Goal: Task Accomplishment & Management: Manage account settings

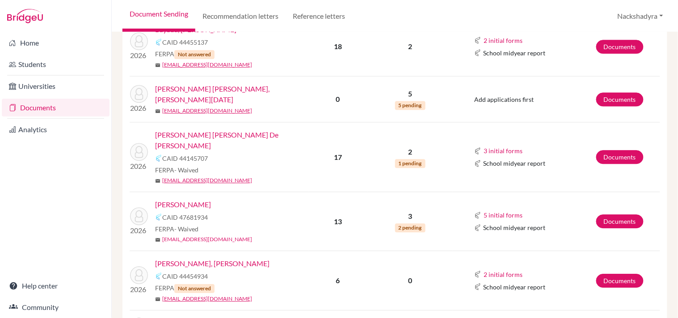
scroll to position [547, 0]
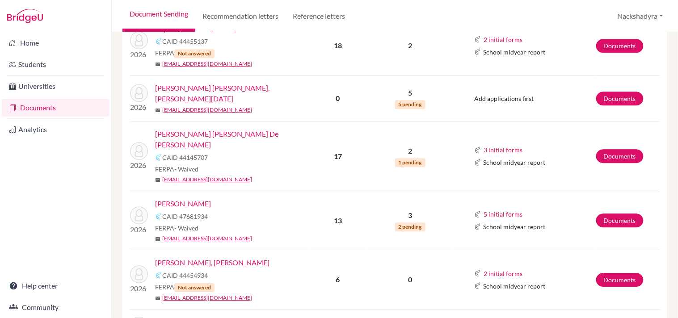
click at [183, 199] on link "[PERSON_NAME]" at bounding box center [183, 204] width 56 height 11
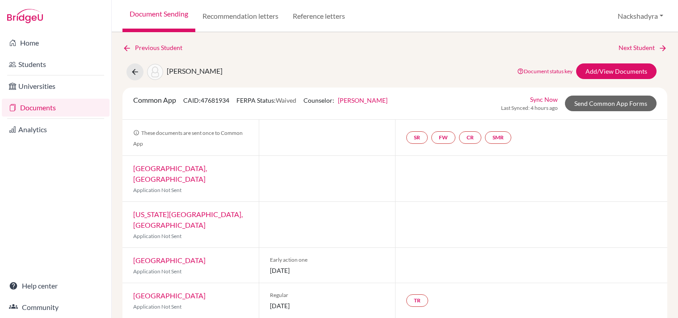
click at [616, 66] on link "Add/View Documents" at bounding box center [616, 72] width 81 height 16
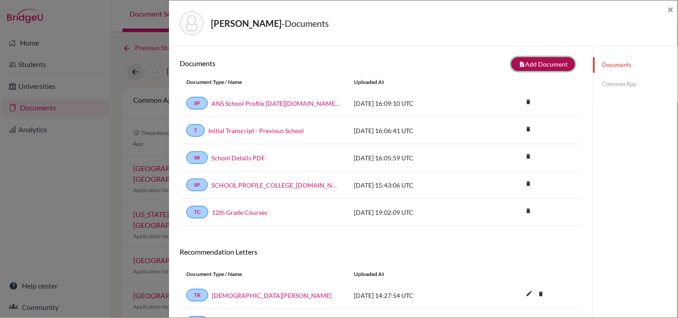
click at [521, 64] on button "note_add Add Document" at bounding box center [544, 64] width 64 height 14
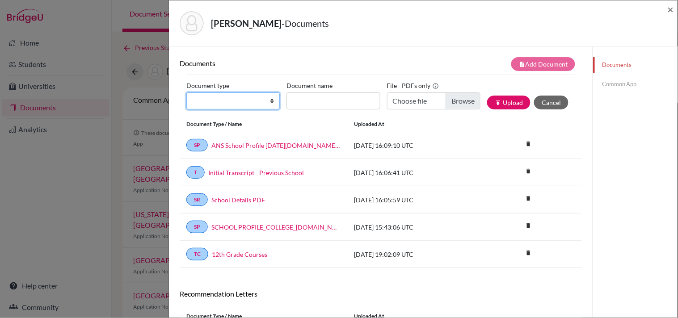
click at [238, 105] on select "Change explanation for Common App reports Counselor recommendation Internationa…" at bounding box center [232, 101] width 93 height 17
select select "2"
click at [186, 93] on select "Change explanation for Common App reports Counselor recommendation Internationa…" at bounding box center [232, 101] width 93 height 17
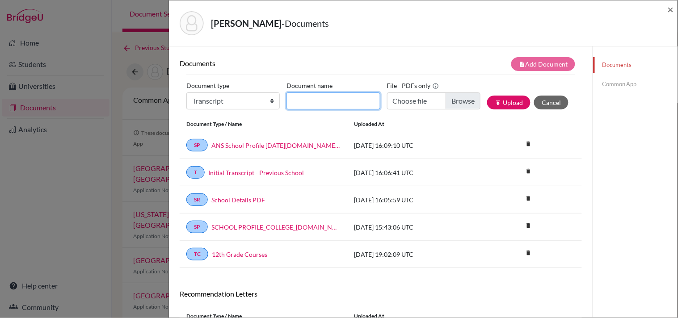
click at [349, 93] on input "Document name" at bounding box center [333, 101] width 93 height 17
click at [361, 100] on input "Initial Transcript" at bounding box center [333, 101] width 93 height 17
type input "Initial Transcript ANS"
type input "C:\fakepath\Bergman, Nicole - Initial Transcript ANS.pdf"
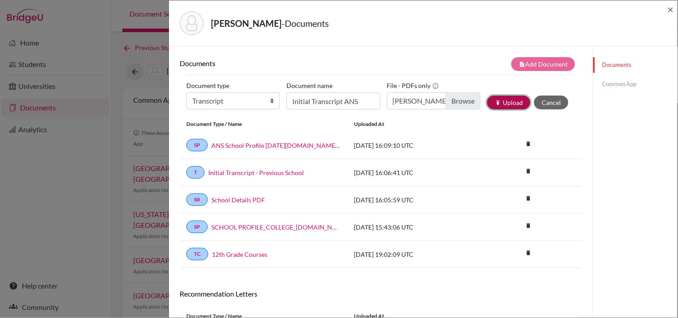
click at [495, 104] on icon "publish" at bounding box center [498, 103] width 6 height 6
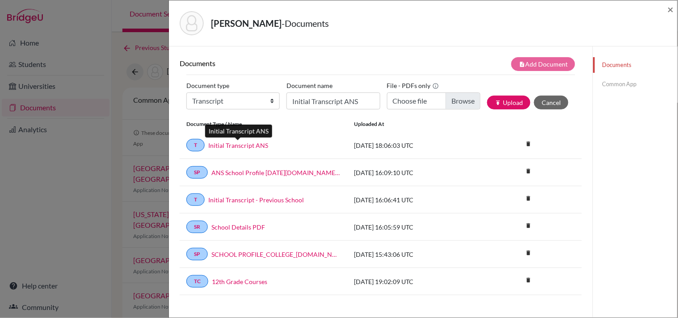
click at [250, 144] on link "Initial Transcript ANS" at bounding box center [238, 145] width 60 height 9
click at [251, 141] on link "Initial Transcript ANS" at bounding box center [238, 145] width 60 height 9
click at [672, 7] on span "×" at bounding box center [671, 9] width 6 height 13
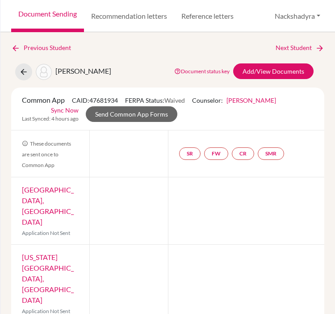
click at [51, 16] on link "Document Sending" at bounding box center [47, 16] width 73 height 32
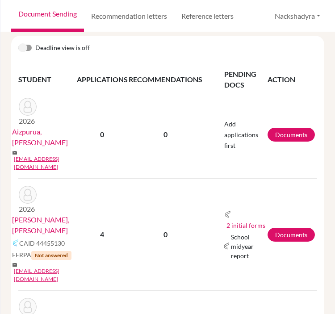
scroll to position [149, 0]
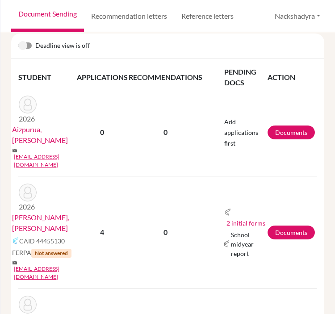
click at [45, 212] on link "[PERSON_NAME], [PERSON_NAME]" at bounding box center [47, 222] width 71 height 21
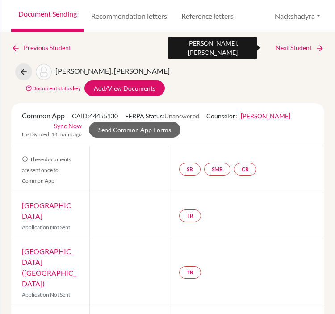
click at [289, 51] on link "Next Student" at bounding box center [300, 48] width 49 height 10
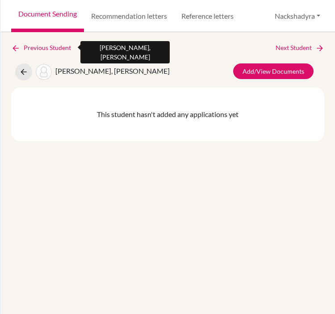
click at [36, 45] on link "Previous Student" at bounding box center [44, 48] width 67 height 10
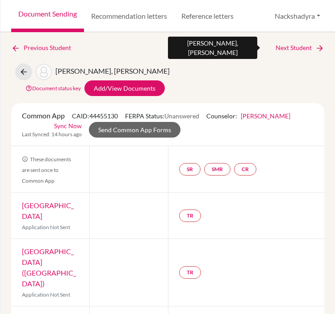
click at [283, 47] on link "Next Student" at bounding box center [300, 48] width 49 height 10
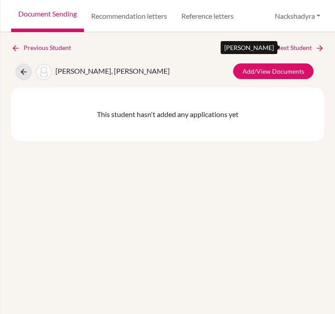
click at [288, 45] on link "Next Student" at bounding box center [300, 48] width 49 height 10
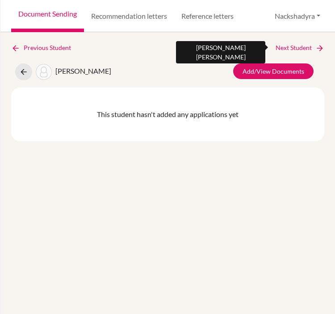
click at [292, 48] on link "Next Student" at bounding box center [300, 48] width 49 height 10
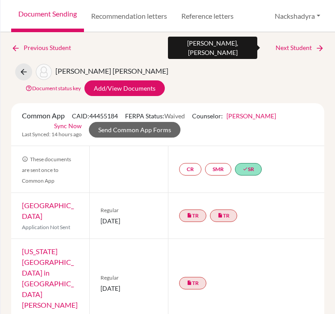
click at [283, 47] on link "Next Student" at bounding box center [300, 48] width 49 height 10
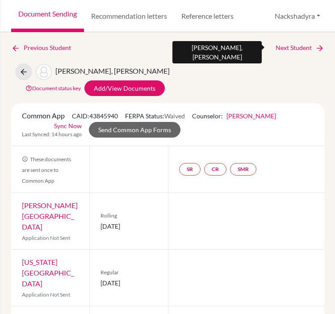
click at [286, 51] on link "Next Student" at bounding box center [300, 48] width 49 height 10
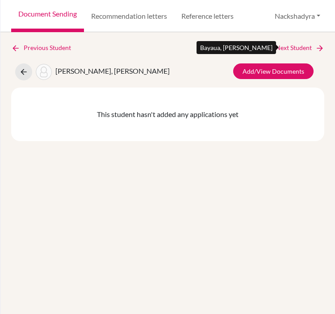
click at [294, 46] on link "Next Student" at bounding box center [300, 48] width 49 height 10
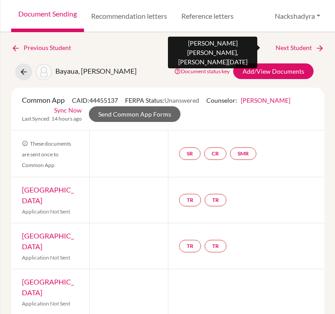
click at [288, 49] on link "Next Student" at bounding box center [300, 48] width 49 height 10
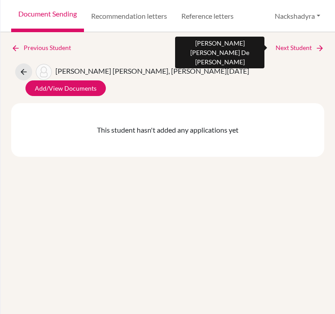
click at [288, 46] on link "Next Student" at bounding box center [300, 48] width 49 height 10
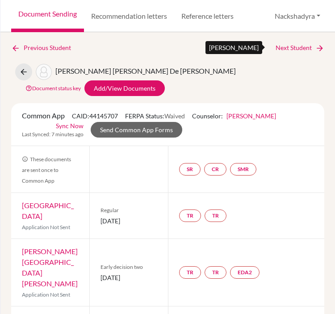
click at [276, 45] on link "Next Student" at bounding box center [300, 48] width 49 height 10
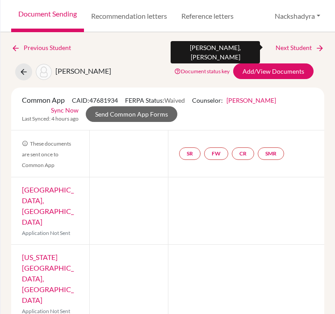
click at [279, 50] on link "Next Student" at bounding box center [300, 48] width 49 height 10
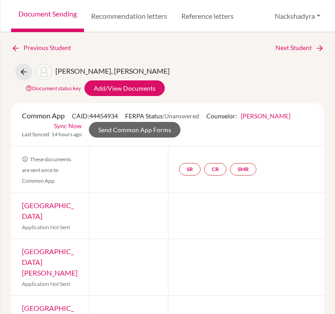
drag, startPoint x: 66, startPoint y: 202, endPoint x: 21, endPoint y: 186, distance: 47.7
click at [21, 193] on div "Loyola University New Orleans Application Not Sent" at bounding box center [50, 216] width 78 height 46
copy link "Loyola University New Orleans"
drag, startPoint x: 59, startPoint y: 245, endPoint x: 21, endPoint y: 234, distance: 39.9
click at [21, 239] on div "Saint Leo University Application Not Sent" at bounding box center [50, 267] width 78 height 56
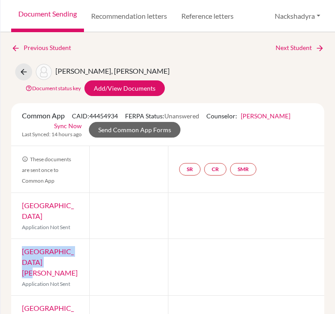
copy link "Saint Leo University"
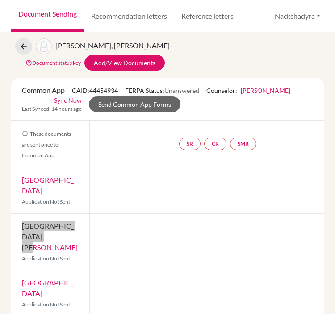
scroll to position [50, 0]
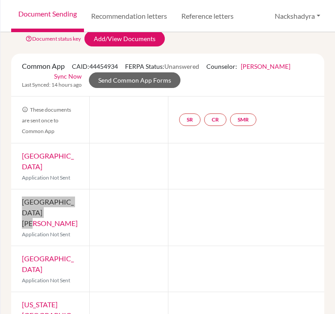
drag, startPoint x: 38, startPoint y: 233, endPoint x: 22, endPoint y: 225, distance: 17.2
click at [22, 246] on div "Saint Louis University Application Not Sent" at bounding box center [50, 269] width 78 height 46
copy link "Saint Louis University"
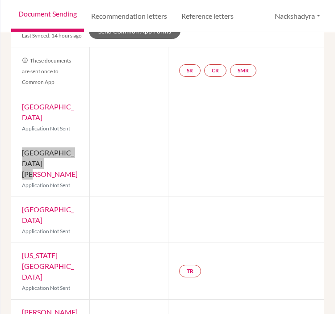
scroll to position [99, 0]
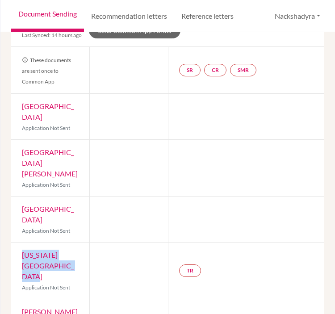
drag, startPoint x: 55, startPoint y: 240, endPoint x: 14, endPoint y: 221, distance: 45.2
click at [21, 243] on div "Texas Christian University Application Not Sent" at bounding box center [50, 271] width 78 height 56
copy link "Texas Christian University"
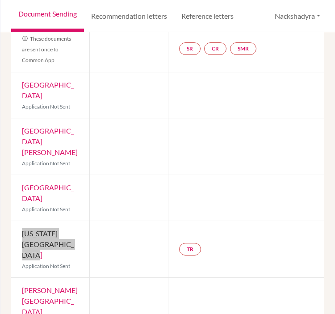
scroll to position [139, 0]
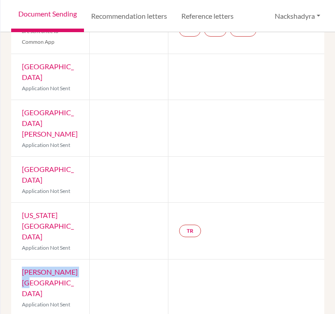
drag, startPoint x: 74, startPoint y: 235, endPoint x: 23, endPoint y: 232, distance: 51.6
click at [23, 260] on div "Lynn University Application Not Sent" at bounding box center [50, 288] width 78 height 56
copy link "Lynn University"
drag, startPoint x: 82, startPoint y: 273, endPoint x: 64, endPoint y: 276, distance: 17.6
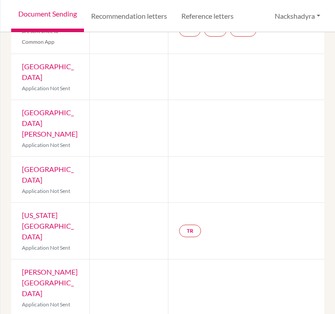
drag, startPoint x: 60, startPoint y: 280, endPoint x: 2, endPoint y: 254, distance: 63.8
copy link "St. Edward's University"
click at [136, 260] on div at bounding box center [128, 288] width 78 height 56
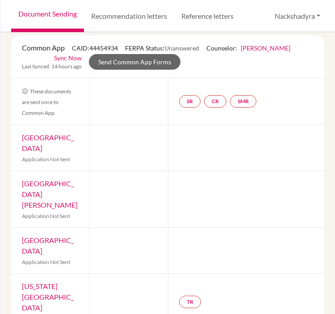
scroll to position [0, 0]
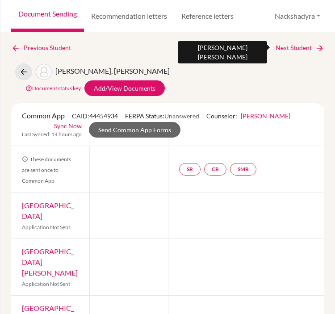
click at [288, 49] on link "Next Student" at bounding box center [300, 48] width 49 height 10
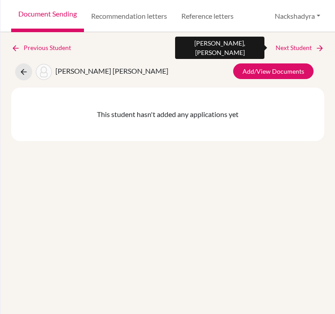
click at [288, 49] on link "Next Student" at bounding box center [300, 48] width 49 height 10
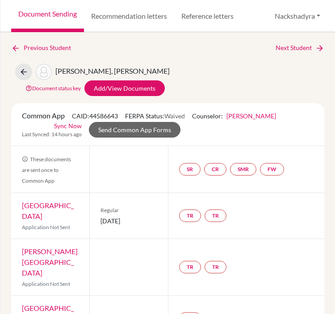
drag, startPoint x: 150, startPoint y: 215, endPoint x: 100, endPoint y: 216, distance: 49.7
click at [101, 216] on span "05 January 2026" at bounding box center [129, 220] width 56 height 9
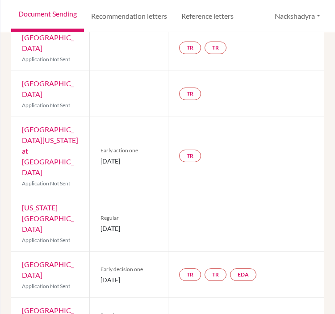
scroll to position [364, 0]
drag, startPoint x: 150, startPoint y: 106, endPoint x: 100, endPoint y: 104, distance: 50.1
click at [101, 156] on span "15 October 2025" at bounding box center [129, 160] width 56 height 9
copy span "15 October 2025"
drag, startPoint x: 118, startPoint y: 148, endPoint x: 92, endPoint y: 145, distance: 26.1
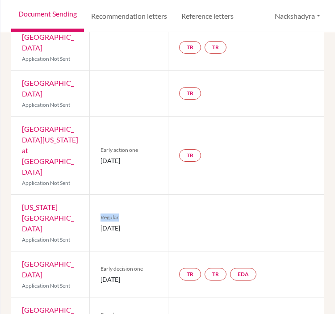
click at [92, 195] on div "Regular 01 December 2025" at bounding box center [128, 223] width 78 height 56
drag, startPoint x: 156, startPoint y: 158, endPoint x: 100, endPoint y: 154, distance: 55.6
click at [100, 195] on div "Regular 01 December 2025" at bounding box center [128, 223] width 78 height 56
copy span "01 December 2025"
drag, startPoint x: 156, startPoint y: 200, endPoint x: 100, endPoint y: 197, distance: 55.5
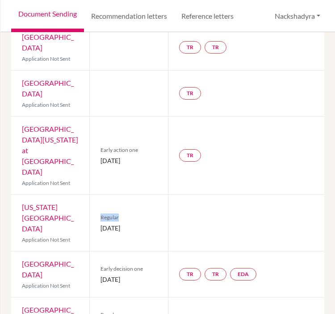
click at [100, 252] on div "Early decision one 03 November 2025" at bounding box center [128, 275] width 78 height 46
copy span "03 November 2025"
drag, startPoint x: 50, startPoint y: 233, endPoint x: 22, endPoint y: 223, distance: 29.3
drag, startPoint x: 139, startPoint y: 240, endPoint x: 99, endPoint y: 240, distance: 39.4
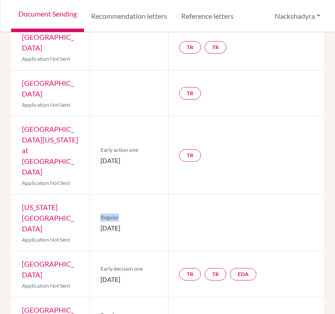
copy span "01 January 2026"
drag, startPoint x: 132, startPoint y: 284, endPoint x: 100, endPoint y: 280, distance: 32.8
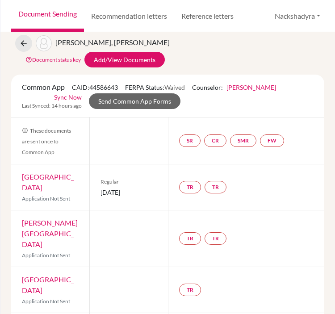
scroll to position [0, 0]
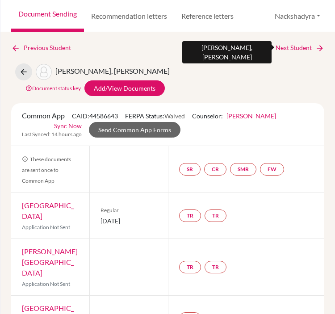
click at [306, 47] on link "Next Student" at bounding box center [300, 48] width 49 height 10
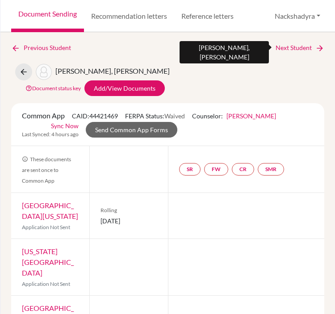
click at [316, 51] on icon at bounding box center [320, 48] width 9 height 9
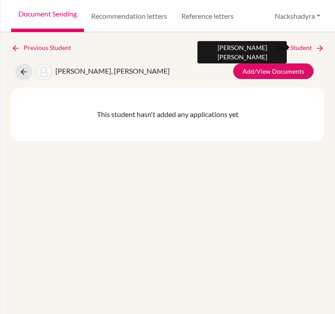
click at [308, 47] on link "Next Student" at bounding box center [300, 48] width 49 height 10
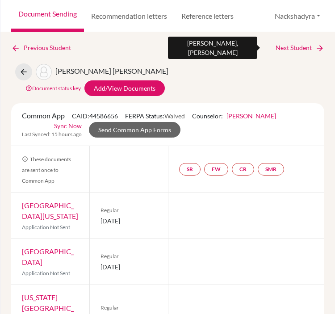
click at [316, 47] on icon at bounding box center [320, 48] width 9 height 9
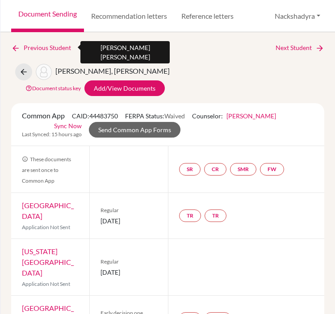
click at [64, 47] on link "Previous Student" at bounding box center [44, 48] width 67 height 10
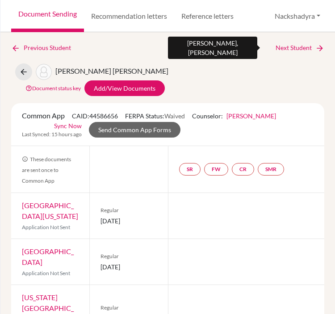
click at [287, 45] on link "Next Student" at bounding box center [300, 48] width 49 height 10
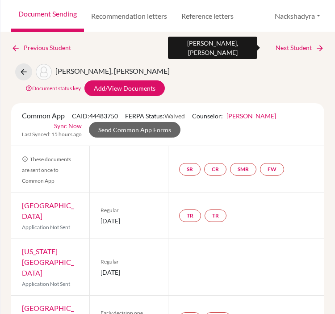
click at [306, 48] on link "Next Student" at bounding box center [300, 48] width 49 height 10
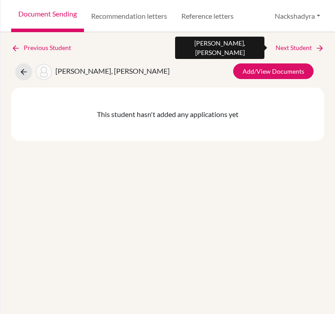
click at [306, 48] on link "Next Student" at bounding box center [300, 48] width 49 height 10
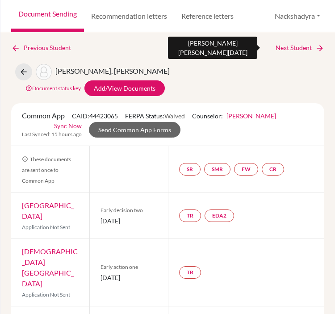
click at [284, 49] on link "Next Student" at bounding box center [300, 48] width 49 height 10
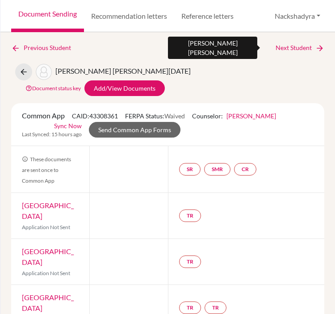
click at [287, 43] on link "Next Student" at bounding box center [300, 48] width 49 height 10
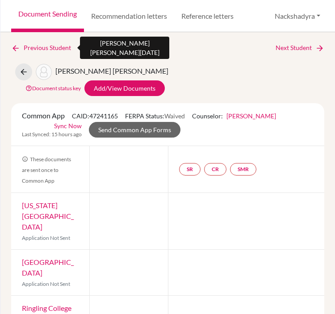
click at [55, 47] on link "Previous Student" at bounding box center [44, 48] width 67 height 10
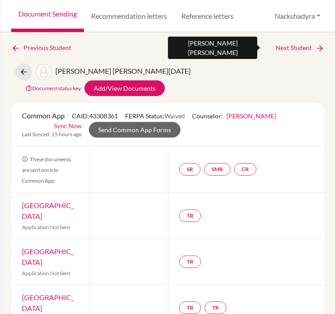
click at [288, 51] on link "Next Student" at bounding box center [300, 48] width 49 height 10
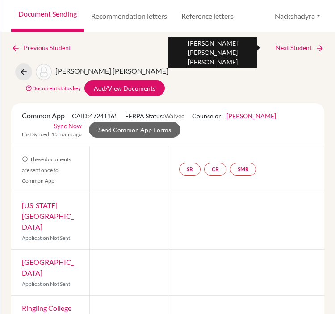
click at [299, 43] on link "Next Student" at bounding box center [300, 48] width 49 height 10
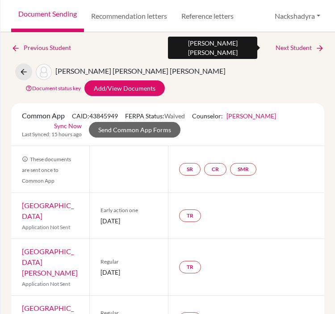
click at [281, 46] on link "Next Student" at bounding box center [300, 48] width 49 height 10
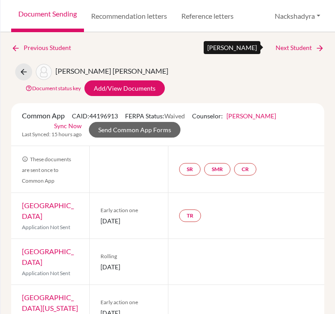
click at [294, 50] on link "Next Student" at bounding box center [300, 48] width 49 height 10
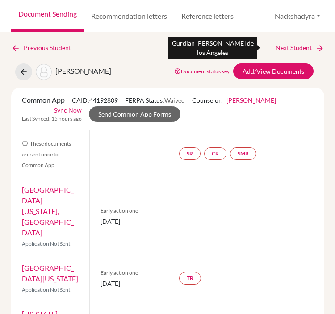
click at [291, 47] on link "Next Student" at bounding box center [300, 48] width 49 height 10
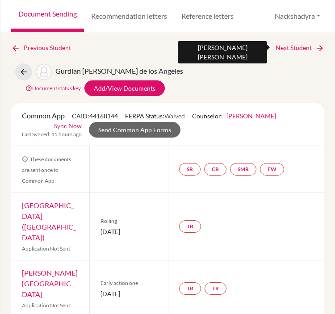
click at [316, 44] on icon at bounding box center [320, 48] width 9 height 9
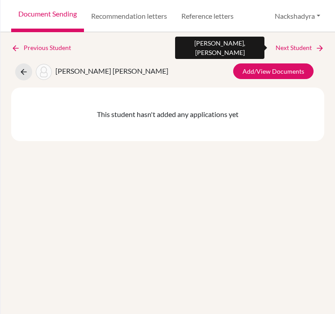
click at [309, 43] on link "Next Student" at bounding box center [300, 48] width 49 height 10
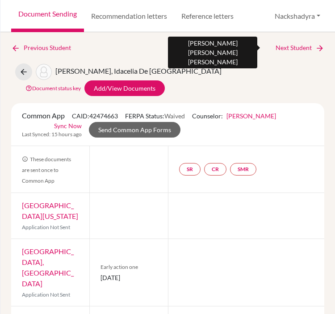
click at [316, 47] on icon at bounding box center [320, 48] width 9 height 9
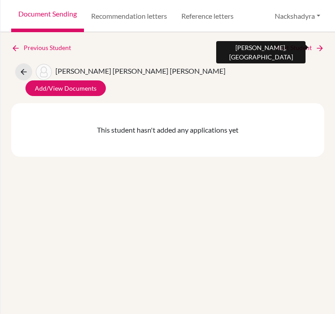
click at [299, 51] on link "Next Student" at bounding box center [300, 48] width 49 height 10
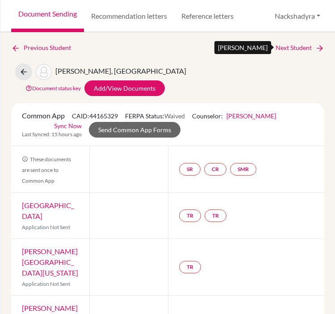
click at [296, 49] on link "Next Student" at bounding box center [300, 48] width 49 height 10
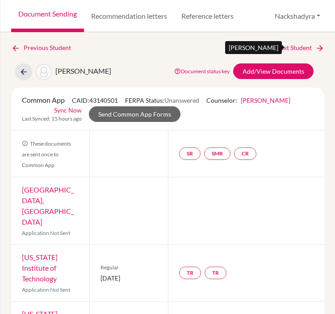
click at [298, 45] on link "Next Student" at bounding box center [300, 48] width 49 height 10
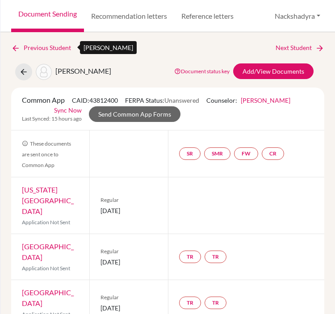
click at [60, 47] on link "Previous Student" at bounding box center [44, 48] width 67 height 10
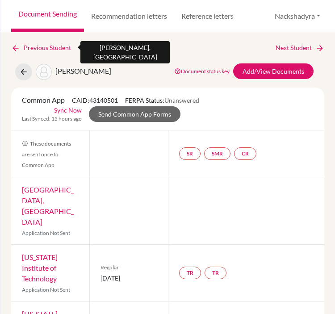
click at [60, 47] on link "Previous Student" at bounding box center [44, 48] width 67 height 10
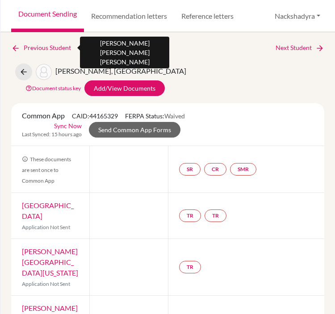
click at [60, 47] on link "Previous Student" at bounding box center [44, 48] width 67 height 10
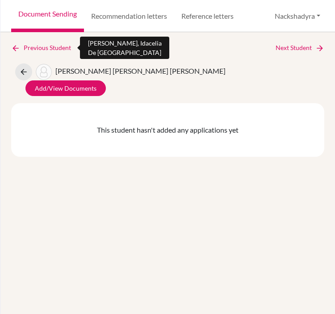
click at [60, 47] on link "Previous Student" at bounding box center [44, 48] width 67 height 10
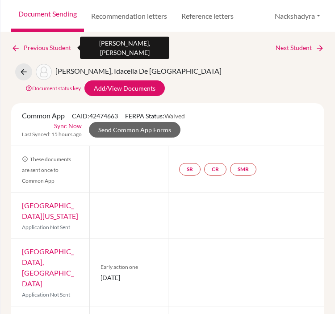
click at [60, 47] on link "Previous Student" at bounding box center [44, 48] width 67 height 10
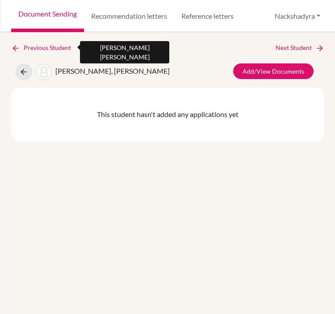
click at [60, 47] on link "Previous Student" at bounding box center [44, 48] width 67 height 10
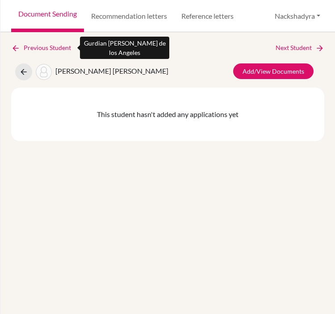
click at [60, 47] on link "Previous Student" at bounding box center [44, 48] width 67 height 10
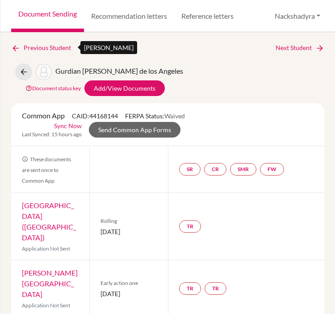
click at [60, 47] on link "Previous Student" at bounding box center [44, 48] width 67 height 10
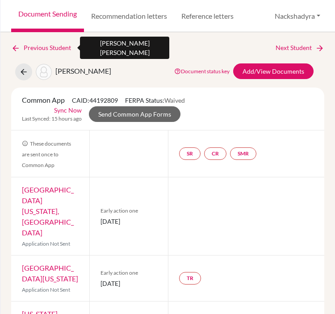
click at [60, 47] on link "Previous Student" at bounding box center [44, 48] width 67 height 10
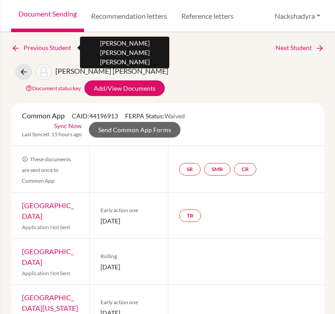
click at [60, 47] on link "Previous Student" at bounding box center [44, 48] width 67 height 10
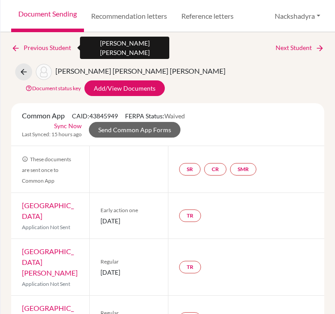
click at [60, 47] on link "Previous Student" at bounding box center [44, 48] width 67 height 10
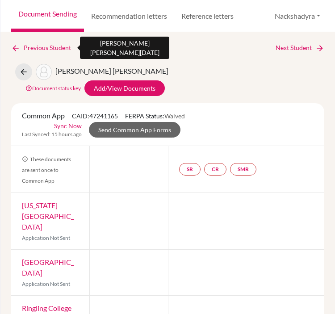
click at [60, 47] on link "Previous Student" at bounding box center [44, 48] width 67 height 10
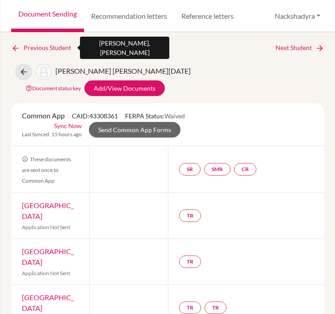
click at [60, 47] on link "Previous Student" at bounding box center [44, 48] width 67 height 10
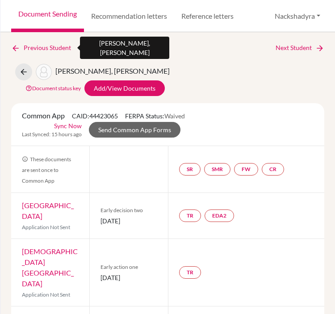
click at [60, 47] on link "Previous Student" at bounding box center [44, 48] width 67 height 10
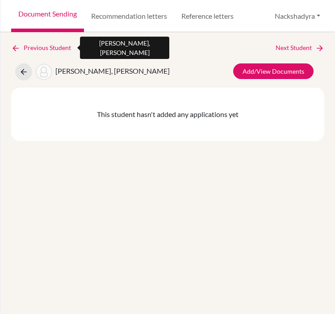
click at [60, 47] on link "Previous Student" at bounding box center [44, 48] width 67 height 10
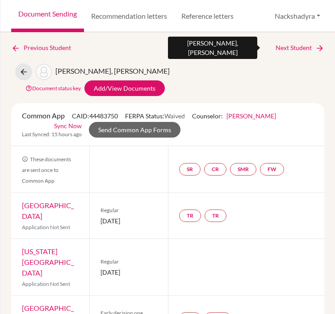
click at [297, 47] on link "Next Student" at bounding box center [300, 48] width 49 height 10
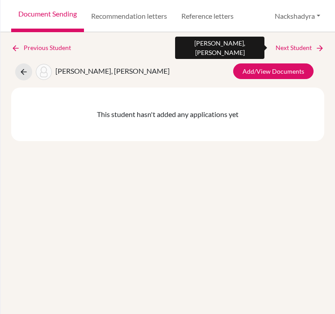
click at [297, 47] on link "Next Student" at bounding box center [300, 48] width 49 height 10
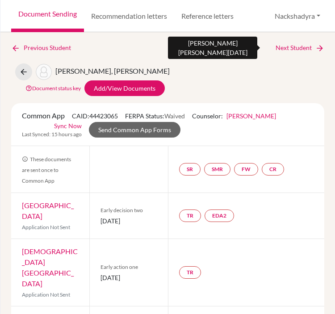
click at [288, 45] on link "Next Student" at bounding box center [300, 48] width 49 height 10
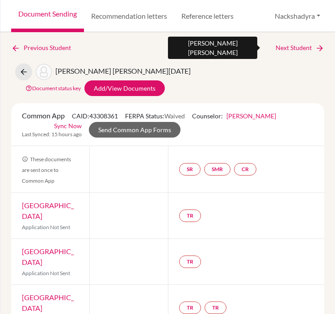
click at [297, 43] on link "Next Student" at bounding box center [300, 48] width 49 height 10
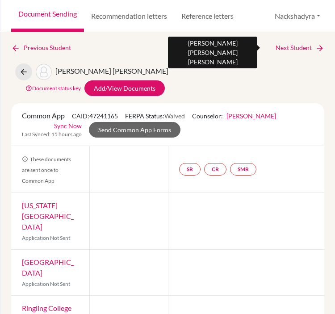
click at [297, 51] on link "Next Student" at bounding box center [300, 48] width 49 height 10
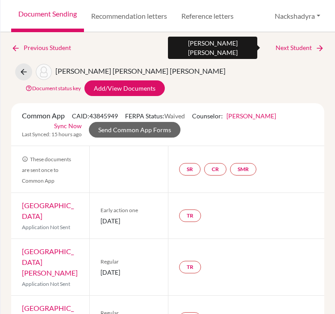
click at [297, 50] on link "Next Student" at bounding box center [300, 48] width 49 height 10
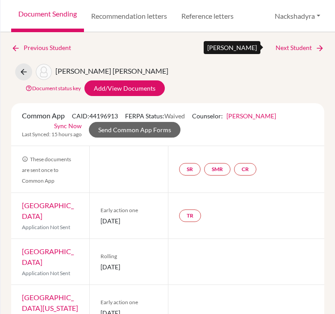
click at [285, 45] on link "Next Student" at bounding box center [300, 48] width 49 height 10
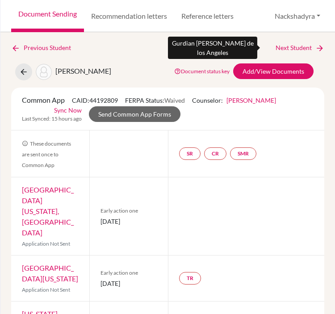
click at [285, 44] on link "Next Student" at bounding box center [300, 48] width 49 height 10
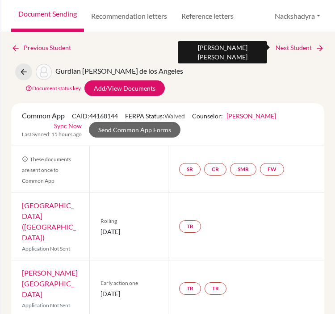
click at [289, 43] on link "Next Student" at bounding box center [300, 48] width 49 height 10
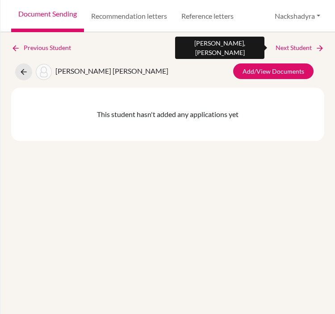
click at [298, 43] on link "Next Student" at bounding box center [300, 48] width 49 height 10
click at [291, 47] on link "Next Student" at bounding box center [300, 48] width 49 height 10
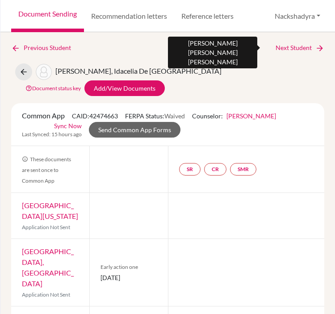
click at [292, 48] on link "Next Student" at bounding box center [300, 48] width 49 height 10
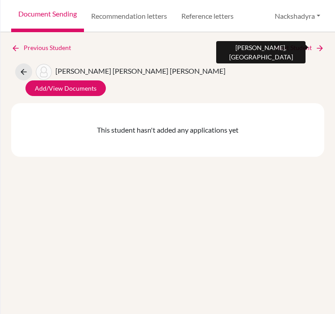
click at [292, 50] on link "Next Student" at bounding box center [300, 48] width 49 height 10
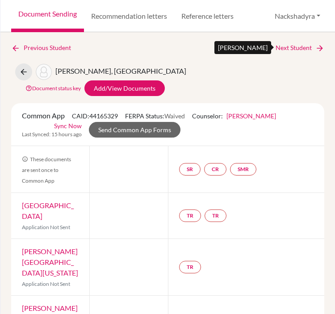
click at [293, 47] on link "Next Student" at bounding box center [300, 48] width 49 height 10
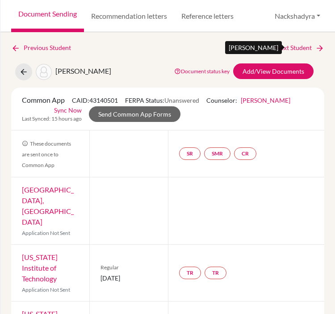
click at [293, 47] on link "Next Student" at bounding box center [300, 48] width 49 height 10
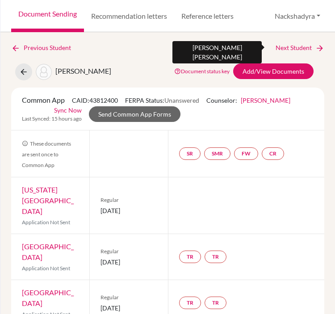
click at [293, 47] on link "Next Student" at bounding box center [300, 48] width 49 height 10
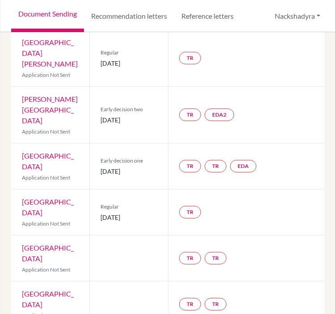
scroll to position [149, 0]
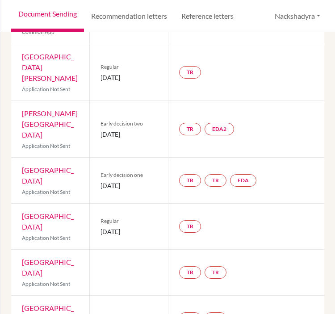
drag, startPoint x: 148, startPoint y: 137, endPoint x: 97, endPoint y: 137, distance: 51.4
click at [97, 158] on div "Early decision one 01 November 2025" at bounding box center [128, 181] width 78 height 46
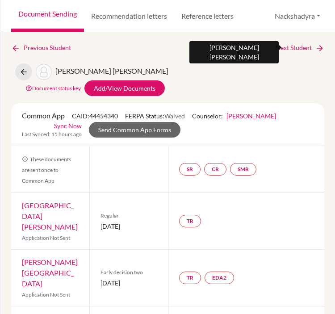
click at [292, 47] on link "Next Student" at bounding box center [300, 48] width 49 height 10
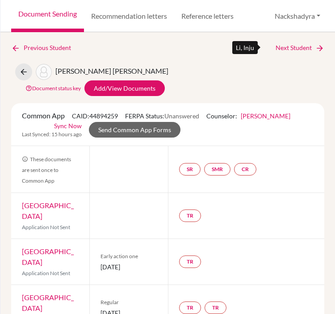
click at [301, 44] on link "Next Student" at bounding box center [300, 48] width 49 height 10
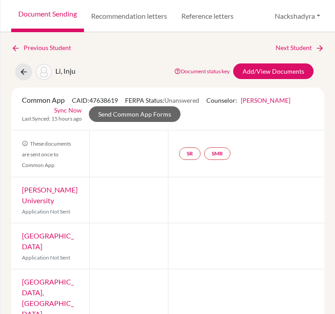
scroll to position [11, 0]
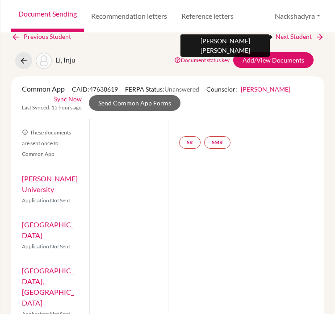
click at [284, 34] on link "Next Student" at bounding box center [300, 37] width 49 height 10
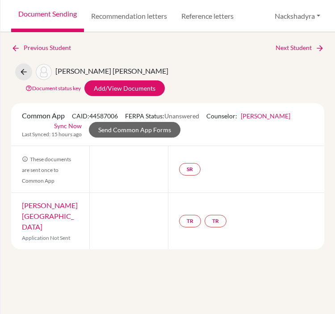
click at [284, 34] on div "Previous Student Next Student Lopez Knoepffler, Ricardo Document status key TR …" at bounding box center [167, 173] width 335 height 282
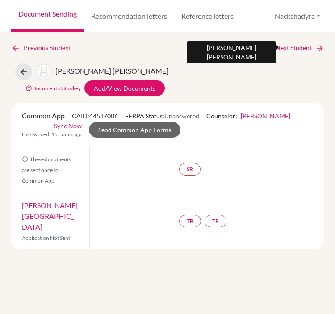
click at [289, 47] on link "Next Student" at bounding box center [300, 48] width 49 height 10
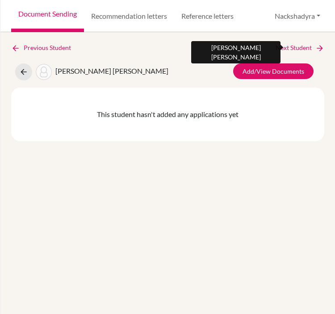
click at [287, 51] on link "Next Student" at bounding box center [300, 48] width 49 height 10
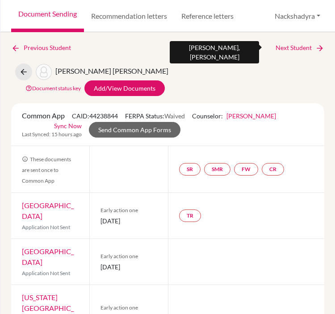
click at [276, 48] on link "Next Student" at bounding box center [300, 48] width 49 height 10
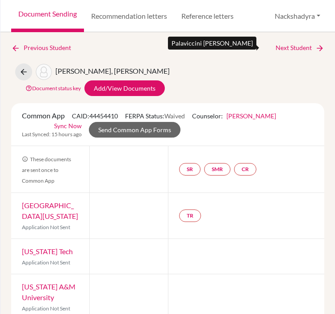
click at [280, 46] on link "Next Student" at bounding box center [300, 48] width 49 height 10
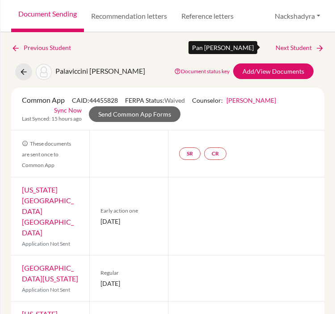
click at [300, 45] on link "Next Student" at bounding box center [300, 48] width 49 height 10
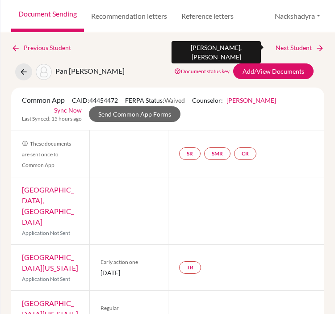
click at [297, 46] on link "Next Student" at bounding box center [300, 48] width 49 height 10
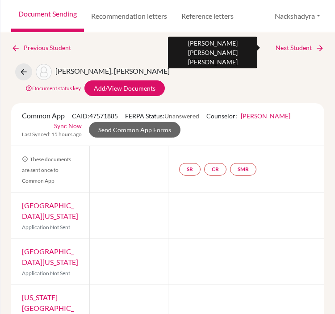
click at [316, 46] on icon at bounding box center [320, 48] width 9 height 9
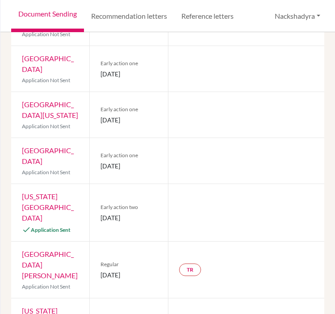
scroll to position [547, 0]
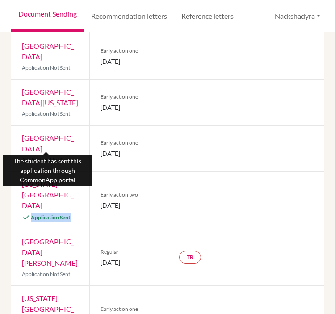
drag, startPoint x: 72, startPoint y: 149, endPoint x: 32, endPoint y: 147, distance: 39.9
click at [32, 213] on p "Application Sent" at bounding box center [50, 217] width 57 height 9
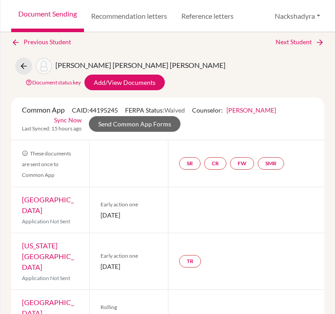
scroll to position [0, 0]
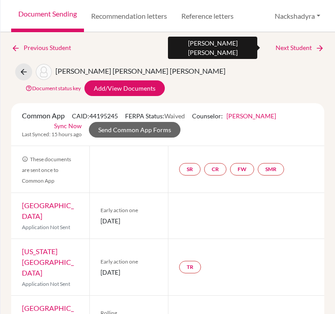
click at [296, 45] on link "Next Student" at bounding box center [300, 48] width 49 height 10
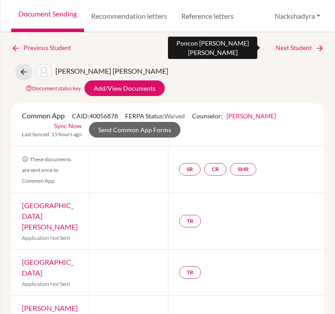
click at [276, 46] on link "Next Student" at bounding box center [300, 48] width 49 height 10
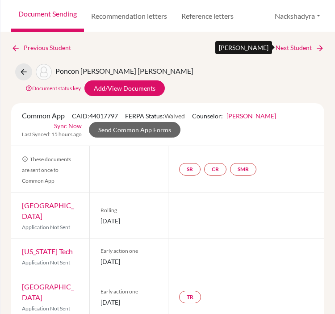
click at [288, 47] on link "Next Student" at bounding box center [300, 48] width 49 height 10
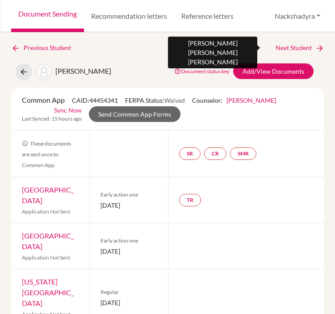
click at [298, 45] on link "Next Student" at bounding box center [300, 48] width 49 height 10
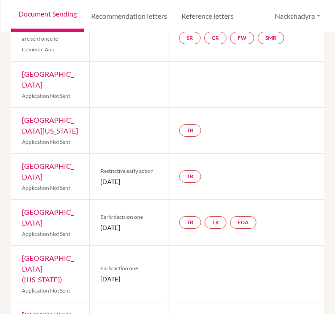
scroll to position [149, 0]
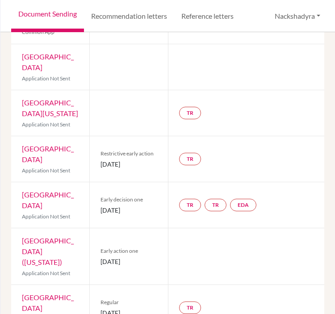
drag, startPoint x: 155, startPoint y: 218, endPoint x: 95, endPoint y: 218, distance: 59.5
click at [95, 229] on div "Early action one 15 November 2025" at bounding box center [128, 257] width 78 height 56
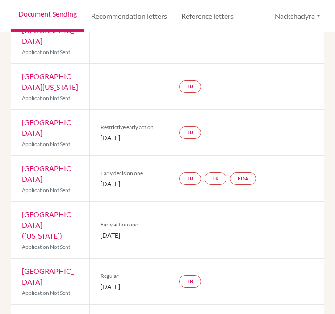
scroll to position [199, 0]
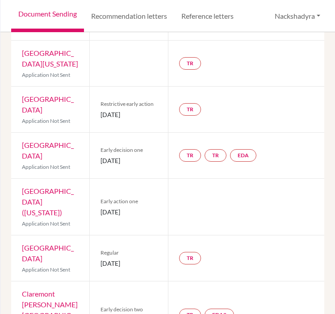
drag, startPoint x: 142, startPoint y: 214, endPoint x: 100, endPoint y: 209, distance: 42.3
click at [101, 259] on span "05 January 2026" at bounding box center [129, 263] width 56 height 9
drag, startPoint x: 147, startPoint y: 257, endPoint x: 97, endPoint y: 253, distance: 49.8
click at [97, 282] on div "Early decision two 10 January 2026" at bounding box center [128, 315] width 78 height 67
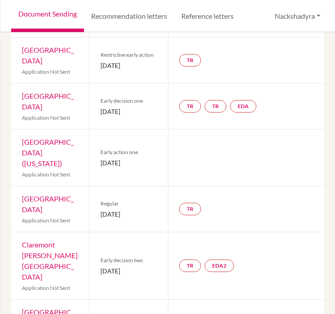
scroll to position [248, 0]
drag, startPoint x: 149, startPoint y: 256, endPoint x: 101, endPoint y: 252, distance: 48.4
drag, startPoint x: 151, startPoint y: 258, endPoint x: 100, endPoint y: 257, distance: 51.0
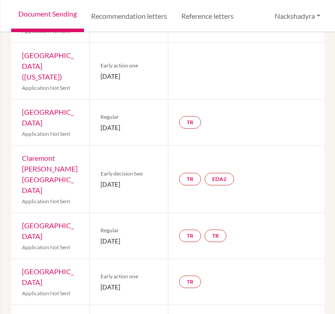
scroll to position [347, 0]
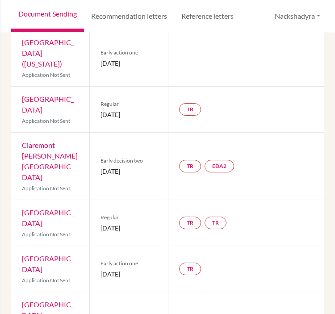
drag, startPoint x: 154, startPoint y: 203, endPoint x: 100, endPoint y: 204, distance: 54.1
click at [100, 246] on div "Early action one 01 December 2025" at bounding box center [128, 269] width 78 height 46
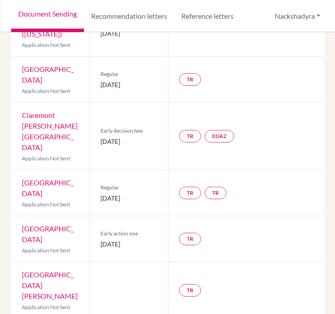
scroll to position [394, 0]
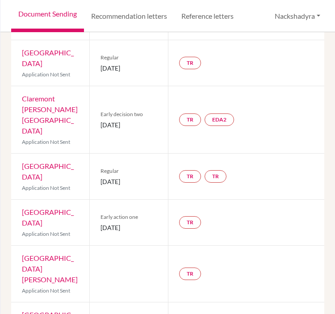
drag, startPoint x: 151, startPoint y: 286, endPoint x: 99, endPoint y: 285, distance: 52.3
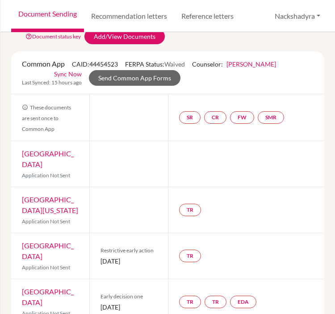
scroll to position [0, 0]
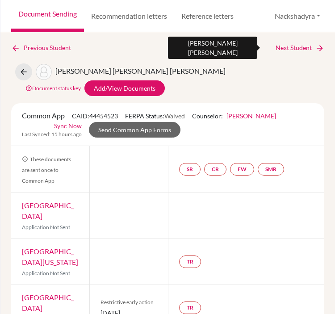
click at [288, 48] on link "Next Student" at bounding box center [300, 48] width 49 height 10
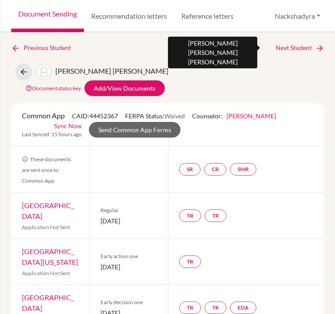
click at [298, 48] on link "Next Student" at bounding box center [300, 48] width 49 height 10
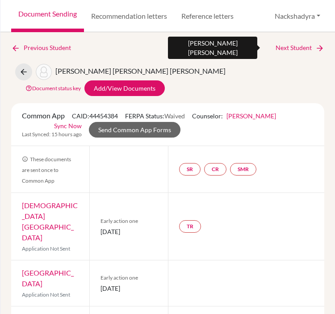
click at [297, 45] on link "Next Student" at bounding box center [300, 48] width 49 height 10
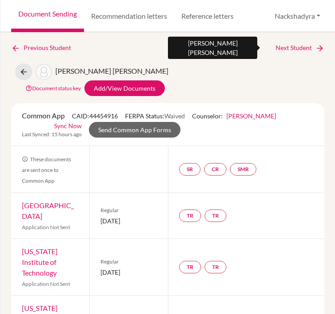
click at [305, 47] on link "Next Student" at bounding box center [300, 48] width 49 height 10
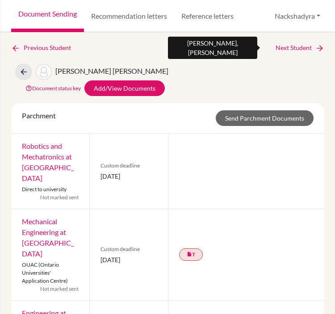
click at [288, 48] on link "Next Student" at bounding box center [300, 48] width 49 height 10
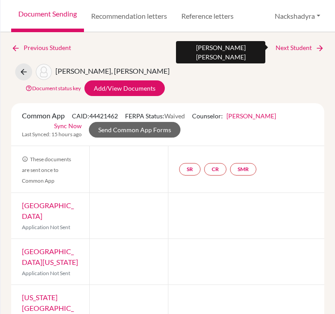
click at [296, 46] on link "Next Student" at bounding box center [300, 48] width 49 height 10
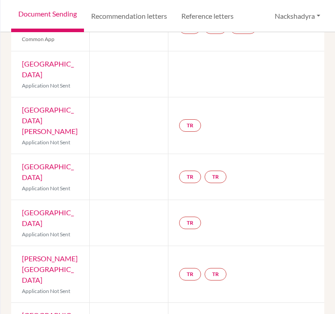
scroll to position [199, 0]
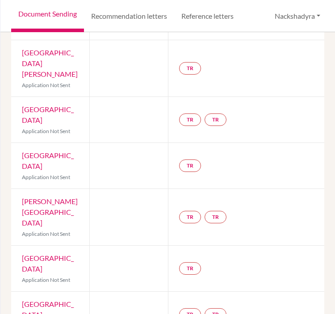
drag, startPoint x: 155, startPoint y: 291, endPoint x: 99, endPoint y: 292, distance: 55.9
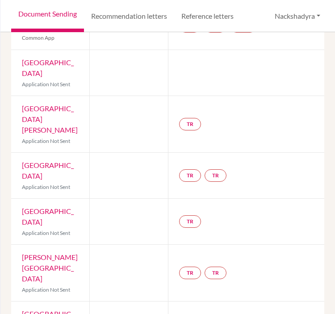
scroll to position [0, 0]
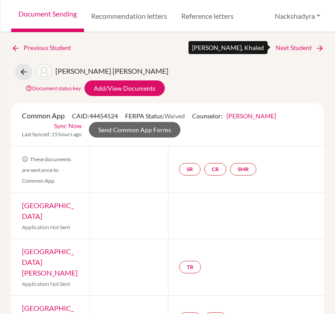
click at [301, 48] on link "Next Student" at bounding box center [300, 48] width 49 height 10
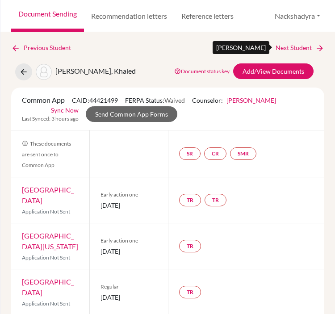
click at [288, 45] on link "Next Student" at bounding box center [300, 48] width 49 height 10
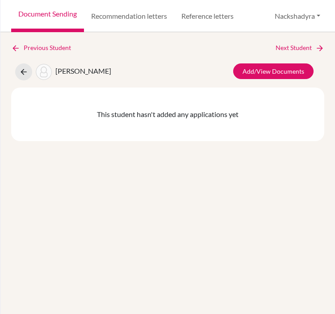
drag, startPoint x: 291, startPoint y: 53, endPoint x: 290, endPoint y: 45, distance: 7.7
click at [290, 52] on div "Previous Student Next Student Shin, Hyunjun Add/View Documents This student has…" at bounding box center [168, 92] width 314 height 98
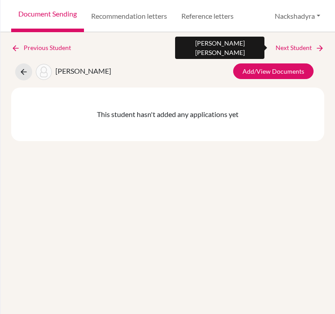
click at [290, 45] on link "Next Student" at bounding box center [300, 48] width 49 height 10
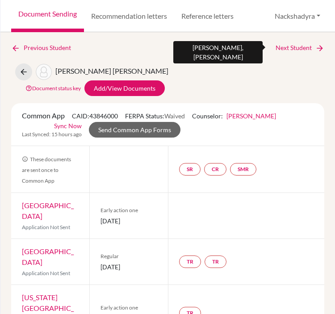
click at [299, 47] on link "Next Student" at bounding box center [300, 48] width 49 height 10
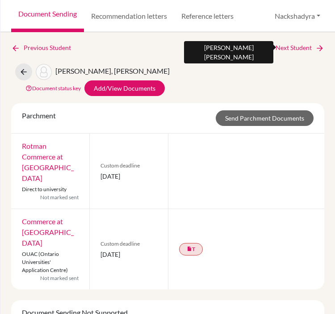
click at [296, 47] on link "Next Student" at bounding box center [300, 48] width 49 height 10
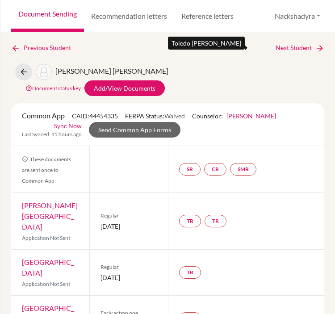
click at [284, 47] on link "Next Student" at bounding box center [300, 48] width 49 height 10
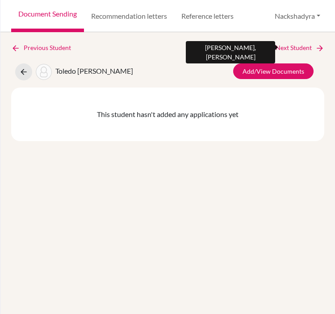
click at [297, 47] on link "Next Student" at bounding box center [300, 48] width 49 height 10
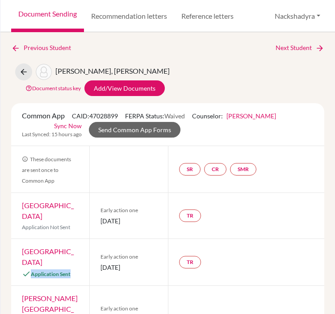
drag, startPoint x: 74, startPoint y: 259, endPoint x: 21, endPoint y: 259, distance: 52.8
click at [21, 259] on div "American University Application Sent" at bounding box center [50, 262] width 78 height 47
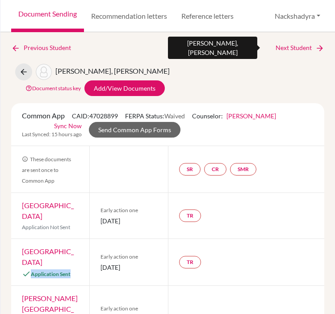
click at [281, 45] on link "Next Student" at bounding box center [300, 48] width 49 height 10
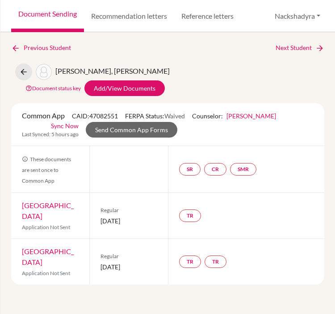
drag, startPoint x: 151, startPoint y: 204, endPoint x: 99, endPoint y: 206, distance: 51.9
click at [99, 206] on div "Regular 02 January 2026" at bounding box center [128, 216] width 78 height 46
